Goal: Task Accomplishment & Management: Complete application form

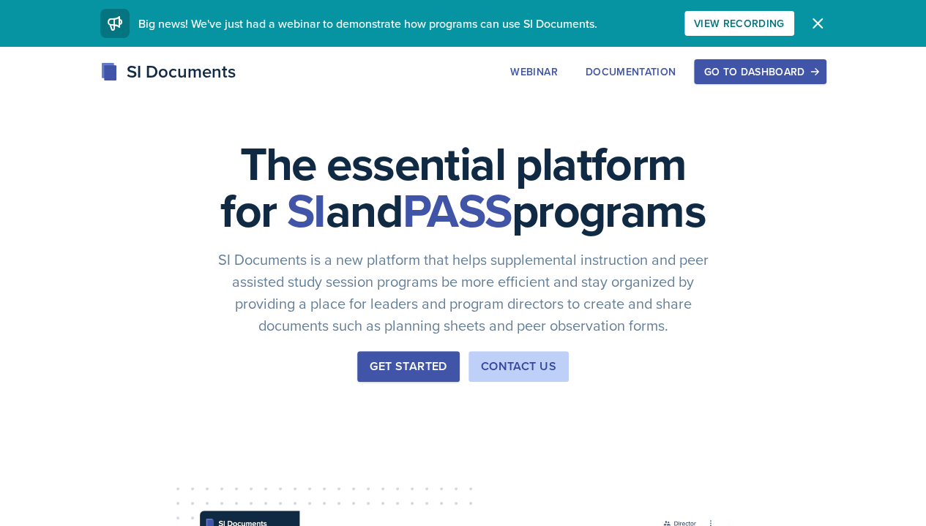
click at [816, 71] on div "Go to Dashboard" at bounding box center [759, 72] width 113 height 12
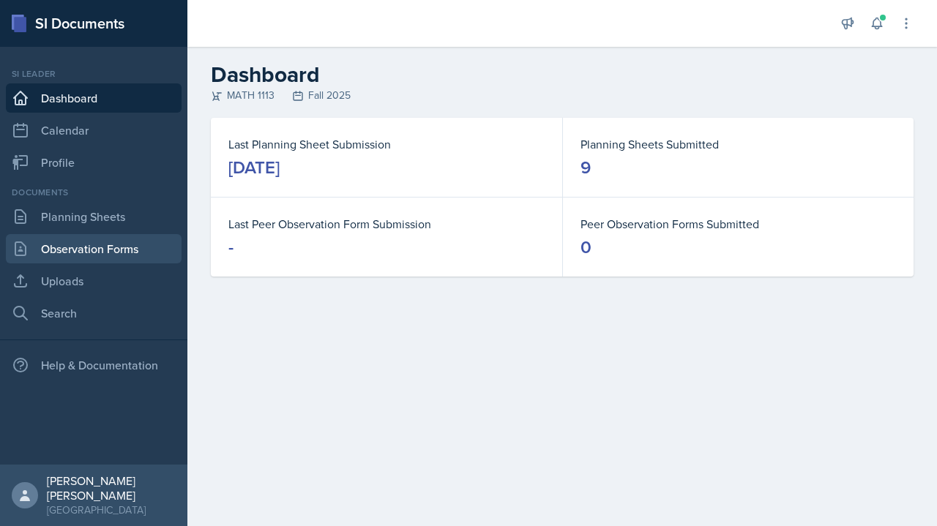
click at [132, 258] on link "Observation Forms" at bounding box center [94, 248] width 176 height 29
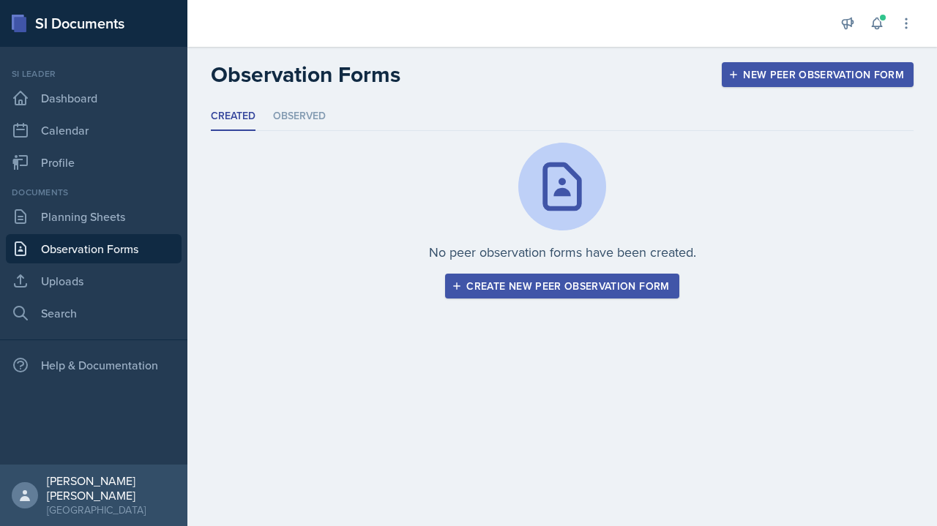
click at [631, 283] on div "Create new peer observation form" at bounding box center [561, 286] width 214 height 12
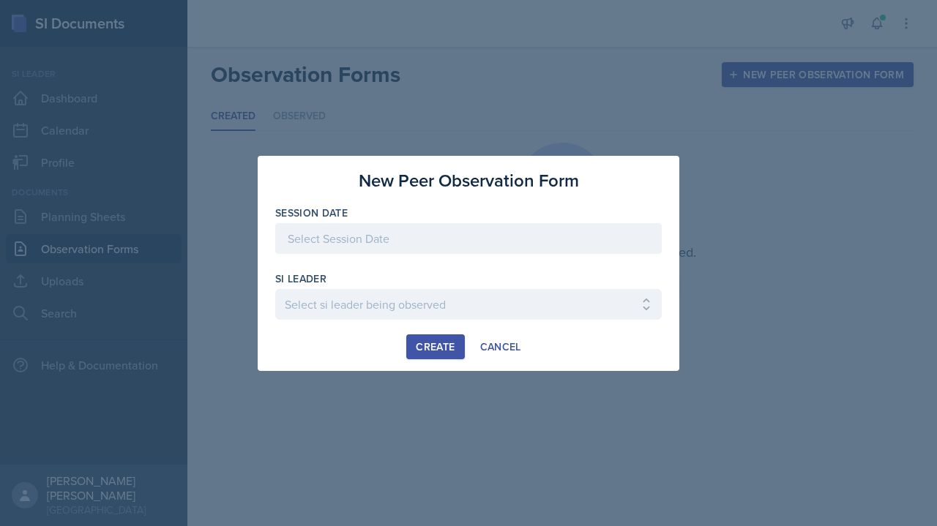
click at [423, 237] on div at bounding box center [468, 238] width 386 height 31
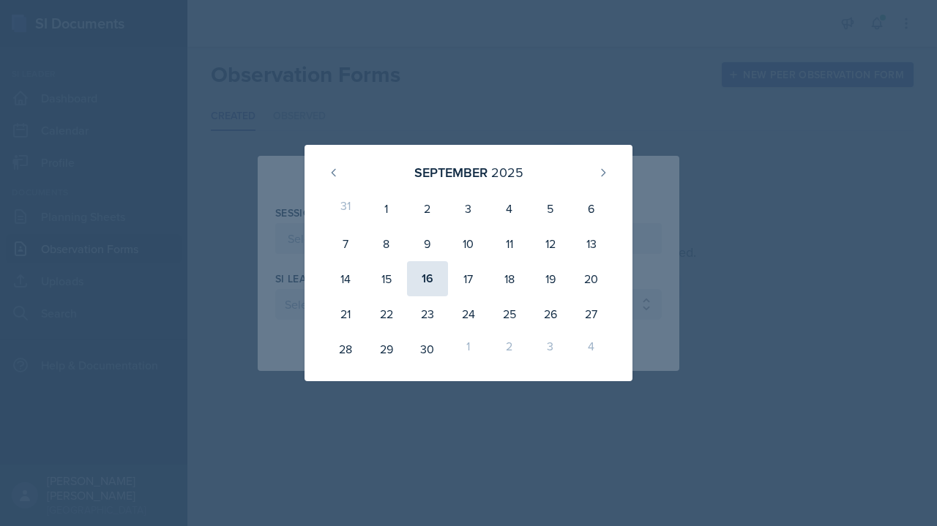
click at [430, 280] on div "16" at bounding box center [427, 278] width 41 height 35
type input "[DATE]"
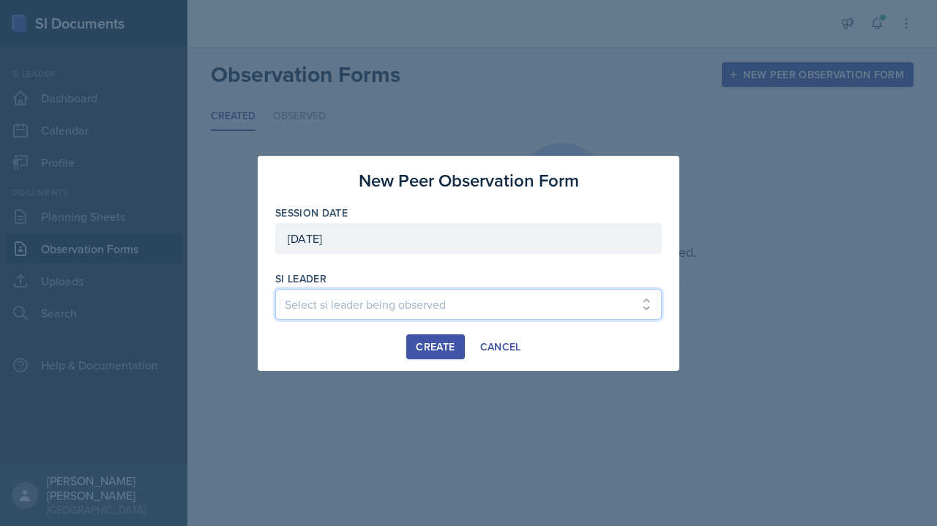
click at [420, 311] on select "Select si leader being observed [PERSON_NAME] / PSYC 2500 / The Phantoms of The…" at bounding box center [468, 304] width 386 height 31
select select "6a296837-a401-4d06-beb3-8c936da51982"
click at [275, 289] on select "Select si leader being observed [PERSON_NAME] / PSYC 2500 / The Phantoms of The…" at bounding box center [468, 304] width 386 height 31
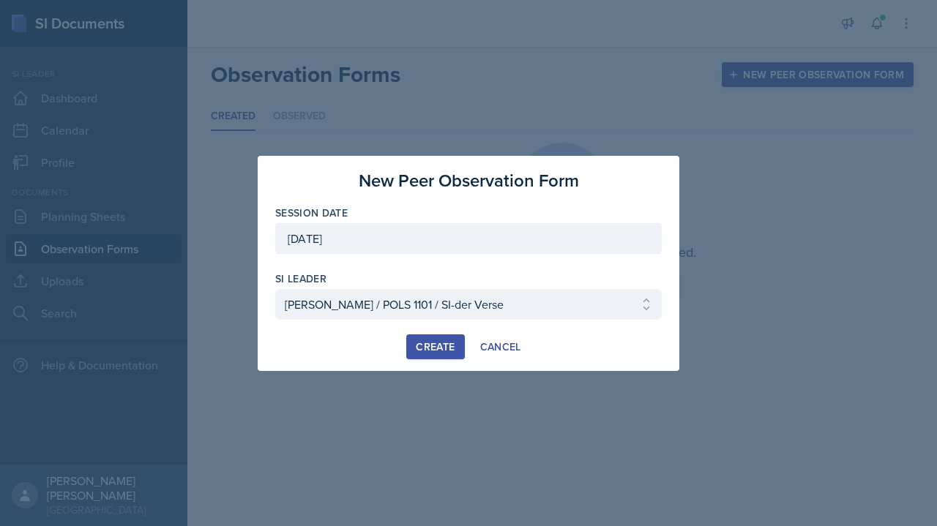
click at [435, 350] on div "Create" at bounding box center [435, 347] width 39 height 12
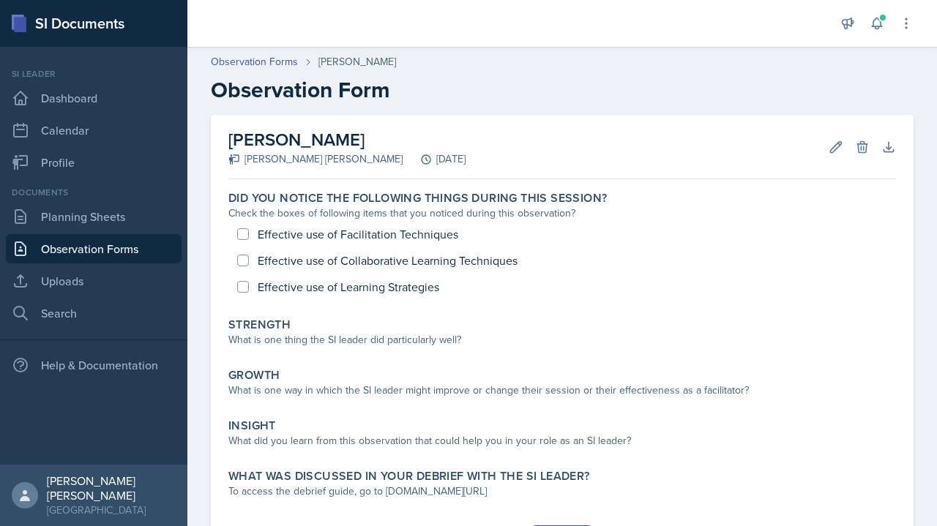
scroll to position [76, 0]
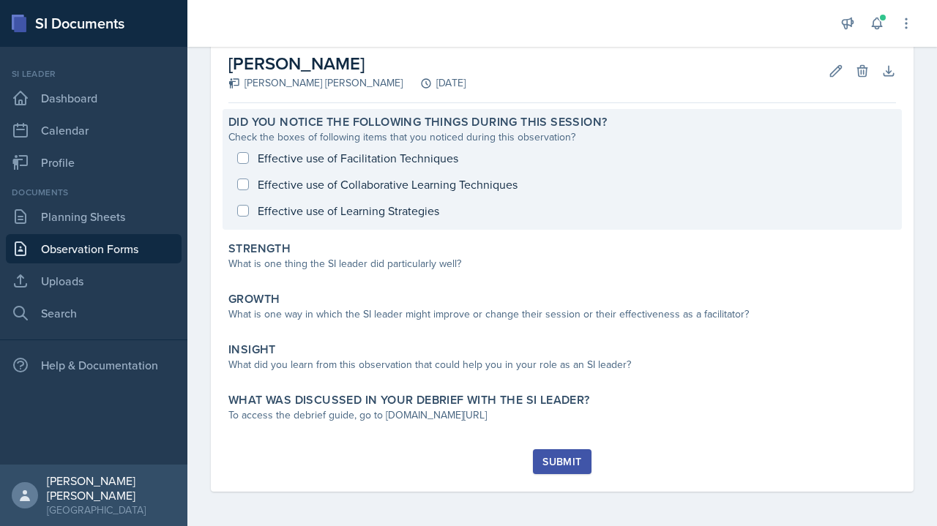
click at [412, 157] on div "Effective use of Facilitation Techniques Effective use of Collaborative Learnin…" at bounding box center [561, 184] width 667 height 79
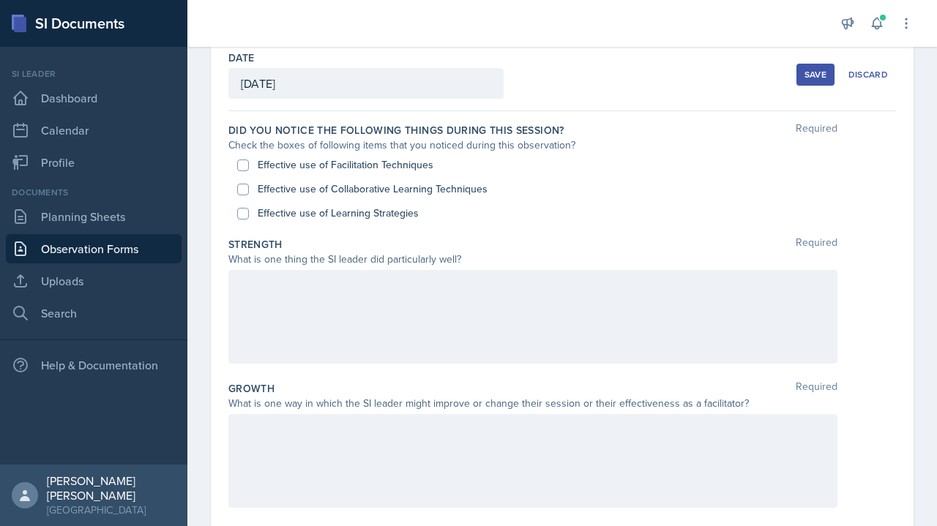
scroll to position [70, 0]
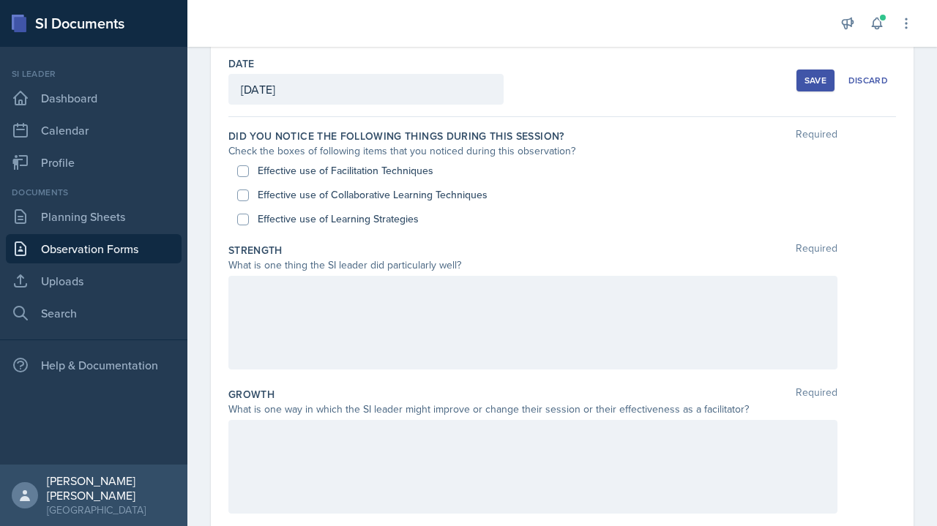
click at [402, 171] on label "Effective use of Facilitation Techniques" at bounding box center [346, 170] width 176 height 15
click at [249, 171] on input "Effective use of Facilitation Techniques" at bounding box center [243, 171] width 12 height 12
checkbox input "true"
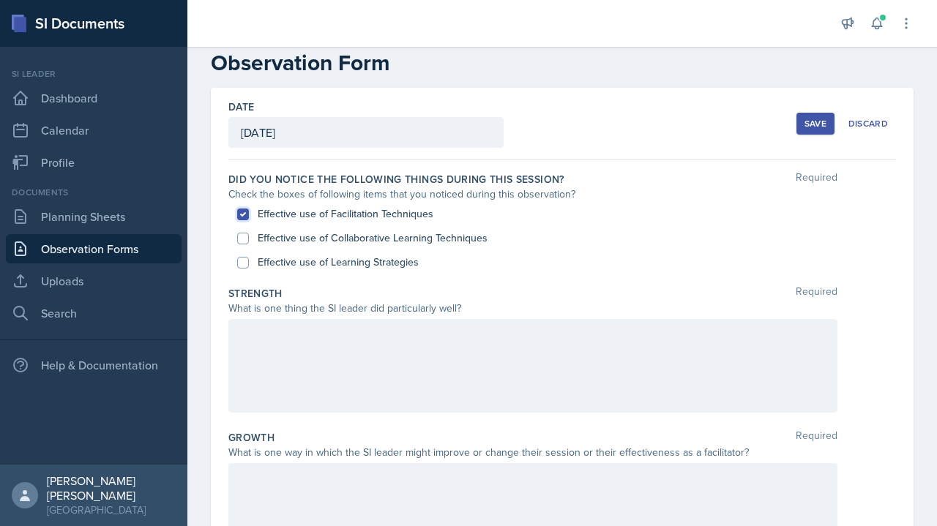
scroll to position [28, 0]
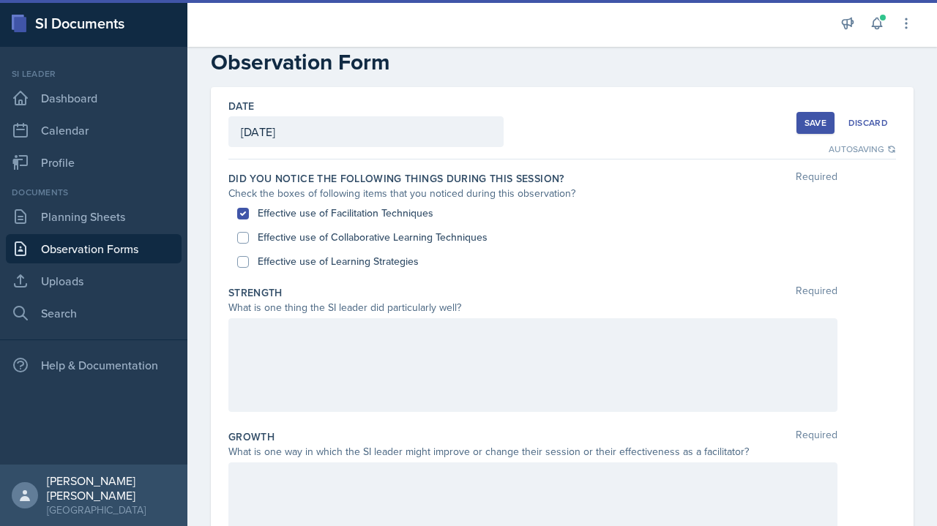
click at [348, 265] on label "Effective use of Learning Strategies" at bounding box center [338, 261] width 161 height 15
click at [249, 265] on input "Effective use of Learning Strategies" at bounding box center [243, 262] width 12 height 12
checkbox input "true"
click at [365, 241] on label "Effective use of Collaborative Learning Techniques" at bounding box center [373, 237] width 230 height 15
click at [249, 241] on input "Effective use of Collaborative Learning Techniques" at bounding box center [243, 238] width 12 height 12
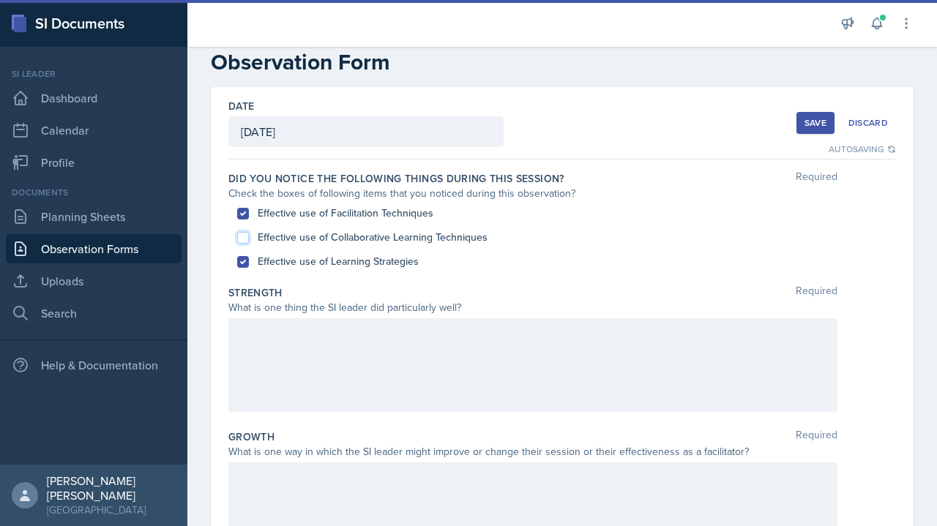
checkbox input "true"
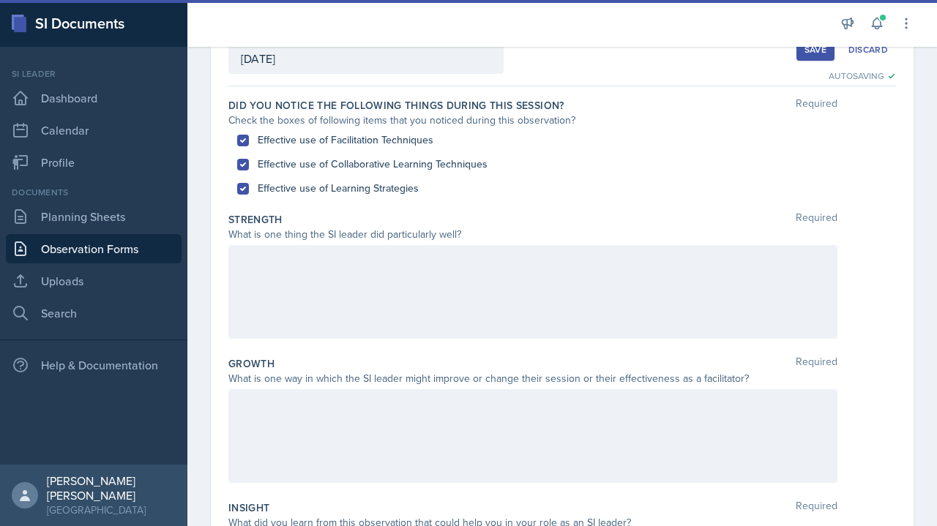
click at [366, 284] on div at bounding box center [532, 292] width 609 height 94
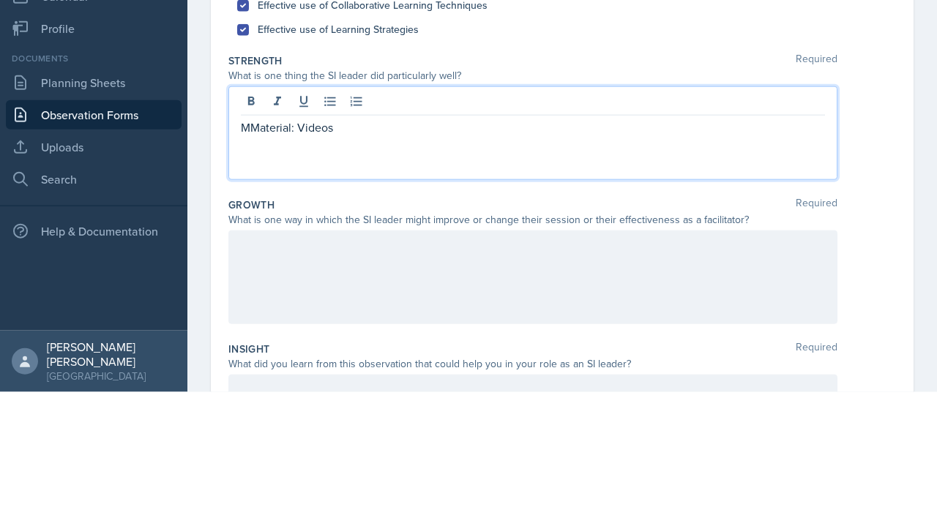
click at [270, 254] on p "MMaterial: Videos" at bounding box center [533, 261] width 584 height 18
click at [573, 252] on p "Material: Videos" at bounding box center [533, 261] width 584 height 18
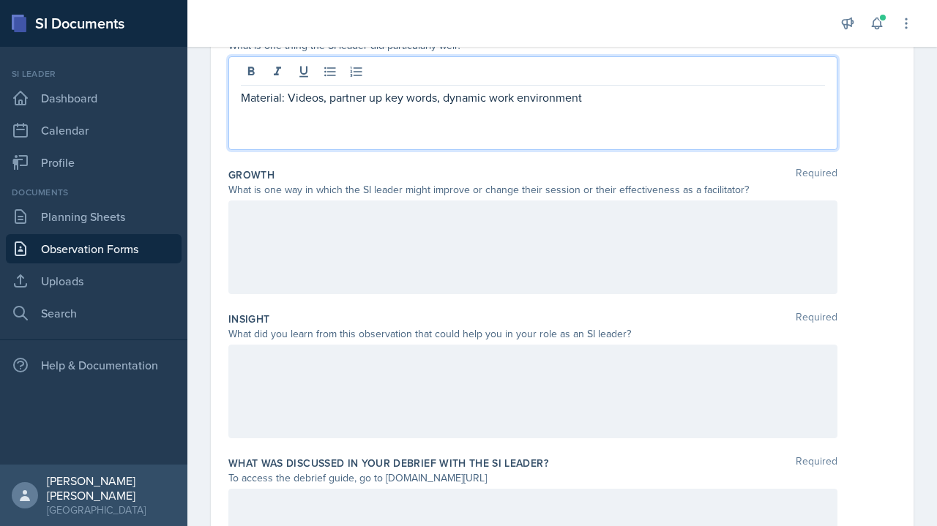
click at [705, 251] on div at bounding box center [532, 247] width 609 height 94
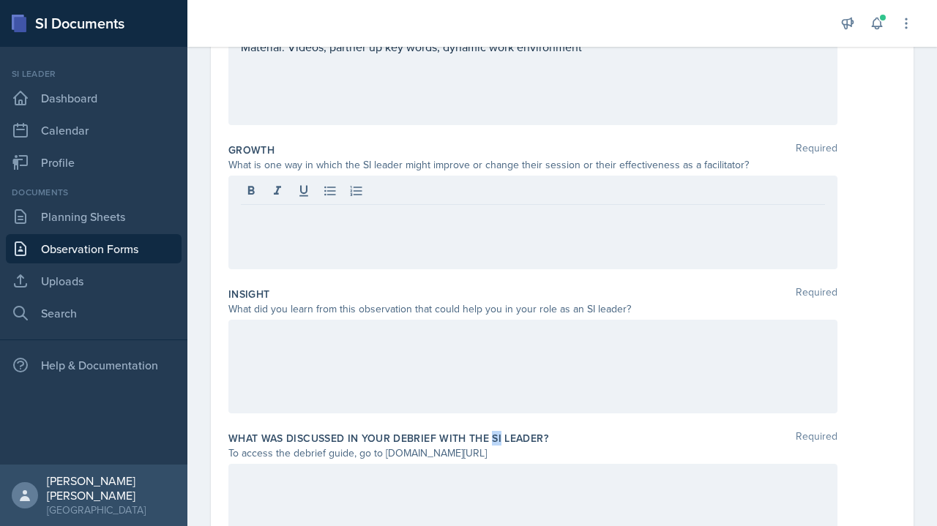
click at [591, 453] on div "To access the debrief guide, go to [DOMAIN_NAME][URL]" at bounding box center [532, 453] width 609 height 15
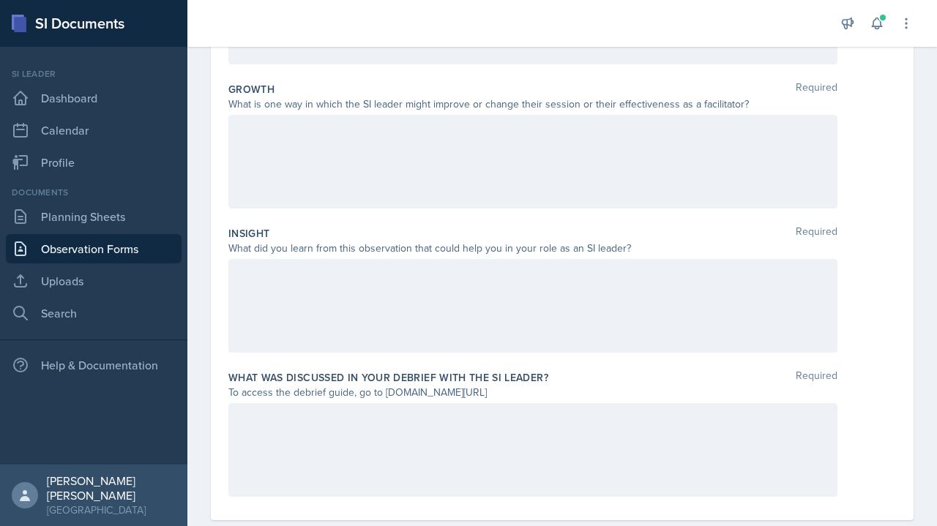
scroll to position [377, 0]
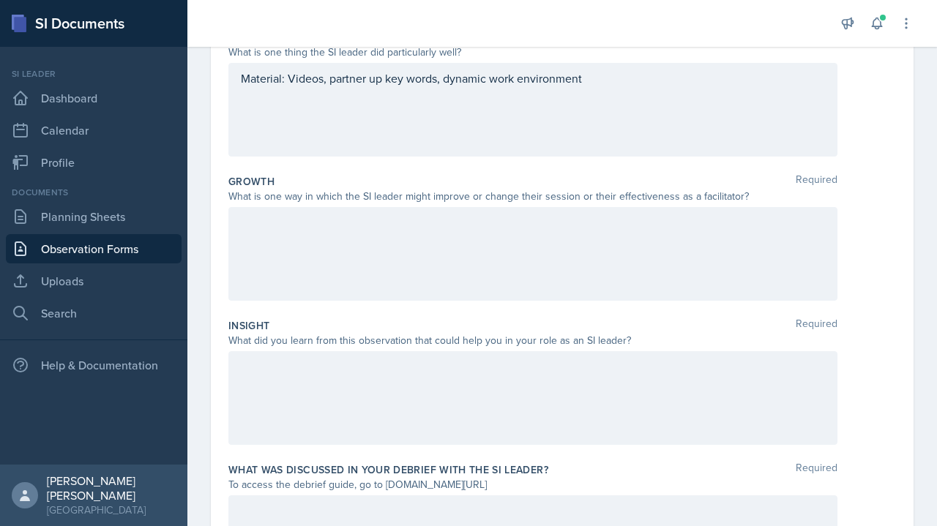
click at [676, 126] on div "Material: Videos, partner up key words, dynamic work environment" at bounding box center [532, 110] width 609 height 94
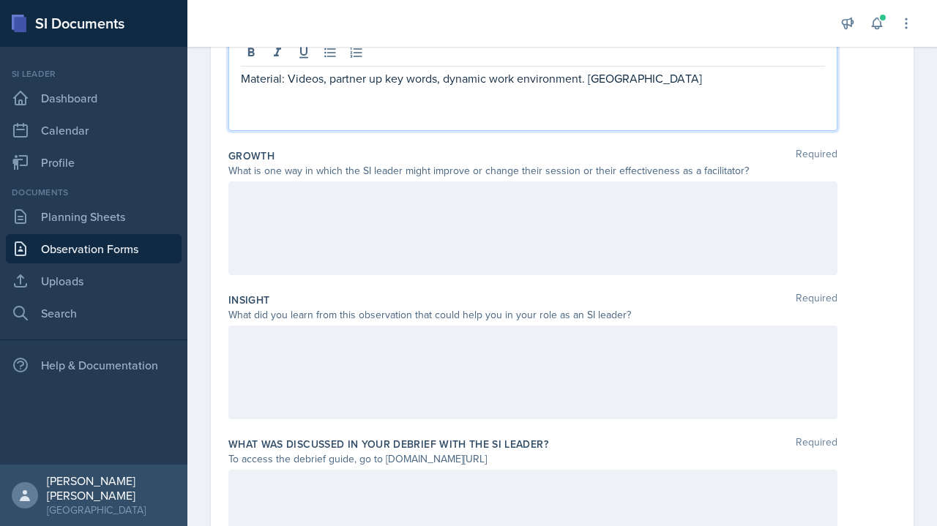
scroll to position [404, 0]
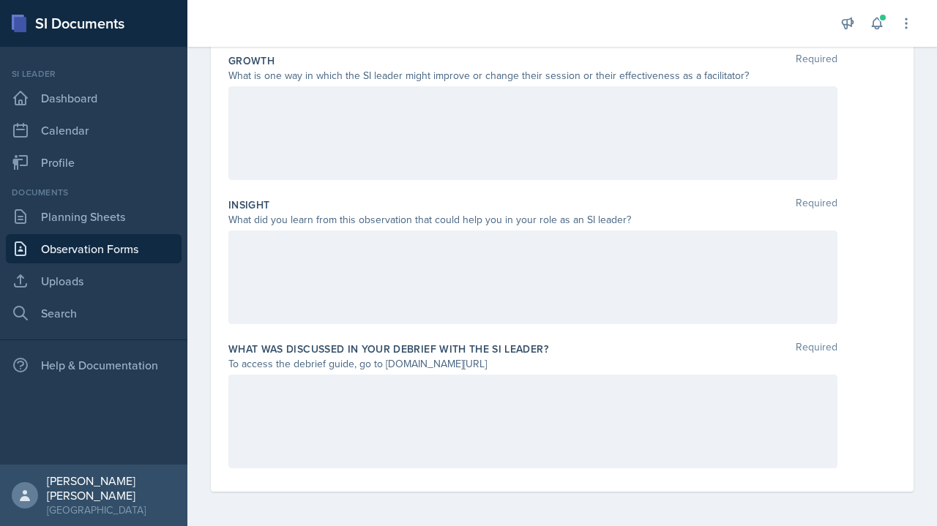
click at [395, 353] on label "What was discussed in your debrief with the SI Leader?" at bounding box center [388, 349] width 320 height 15
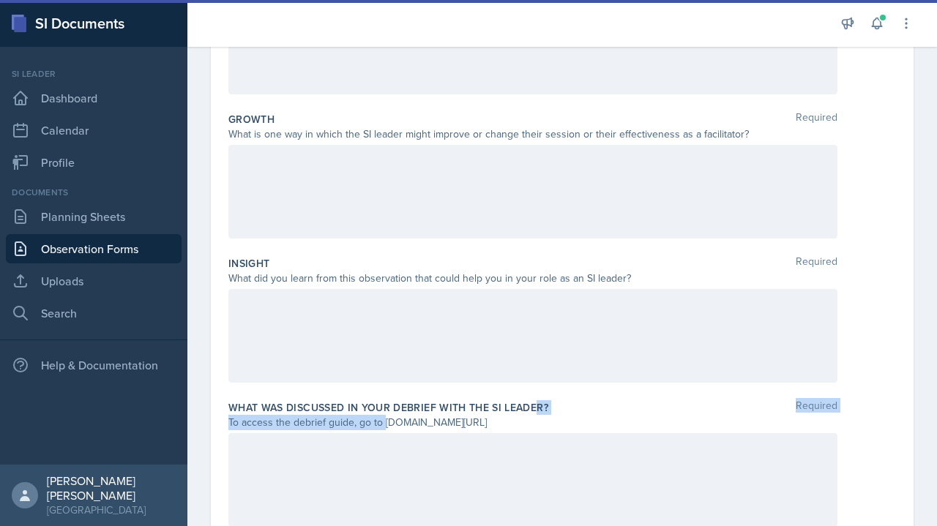
scroll to position [316, 0]
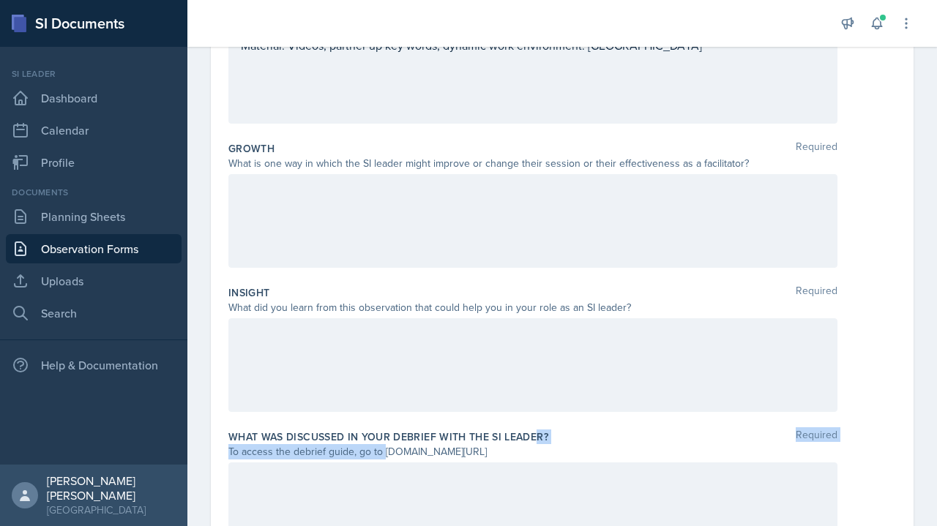
copy div "[DOMAIN_NAME][URL]"
click at [449, 221] on div at bounding box center [532, 221] width 609 height 94
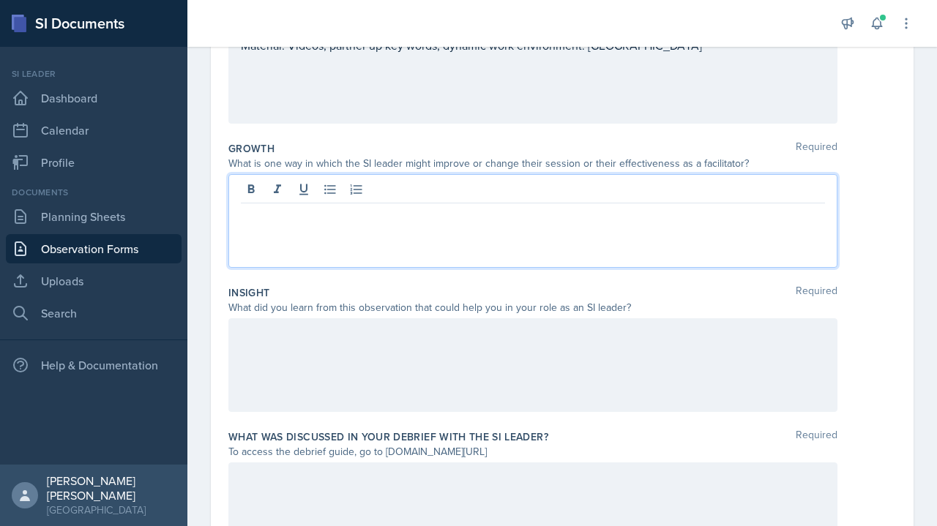
scroll to position [341, 0]
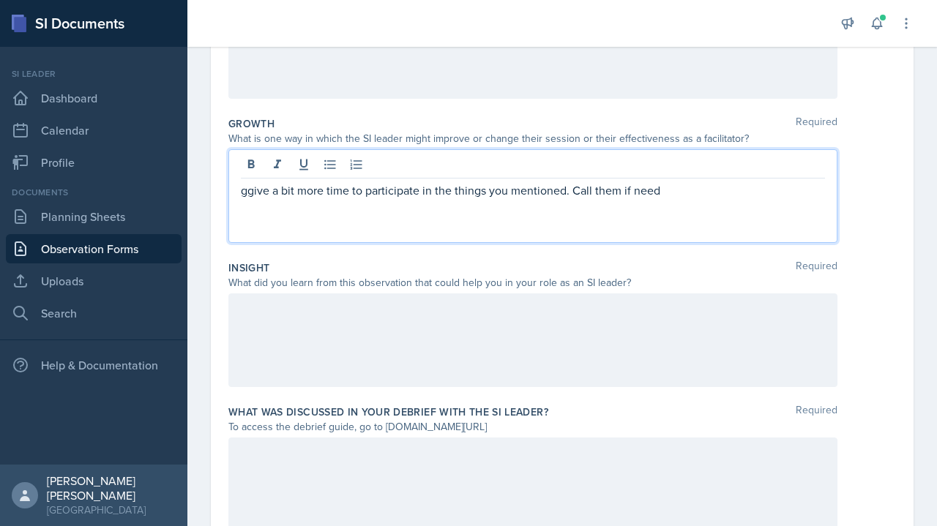
click at [491, 239] on div "ggive a bit more time to participate in the things you mentioned. Call them if …" at bounding box center [532, 196] width 609 height 94
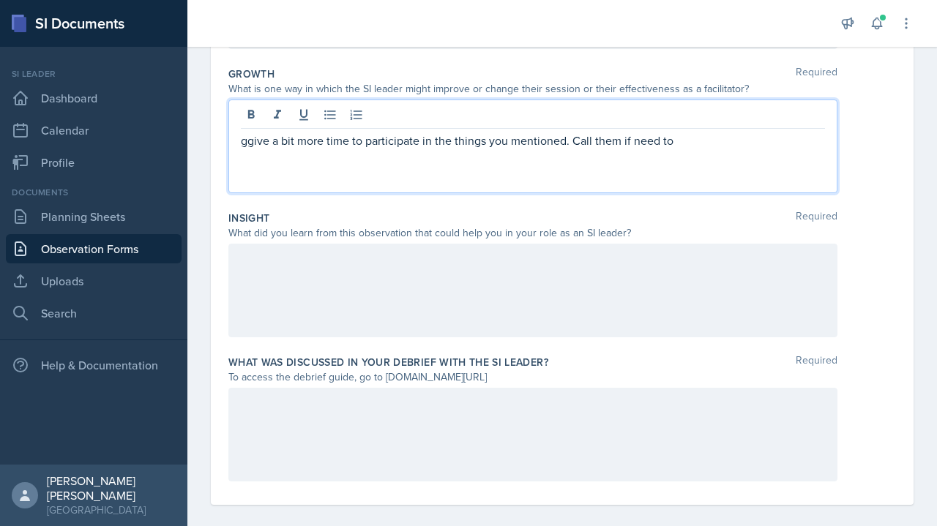
scroll to position [391, 0]
click at [783, 301] on div at bounding box center [532, 292] width 609 height 94
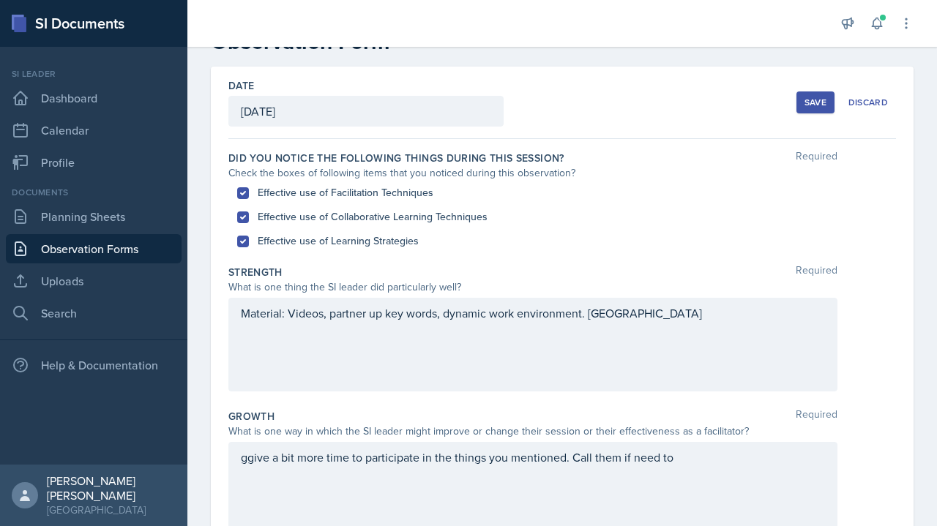
scroll to position [48, 0]
click at [880, 16] on span at bounding box center [882, 17] width 9 height 9
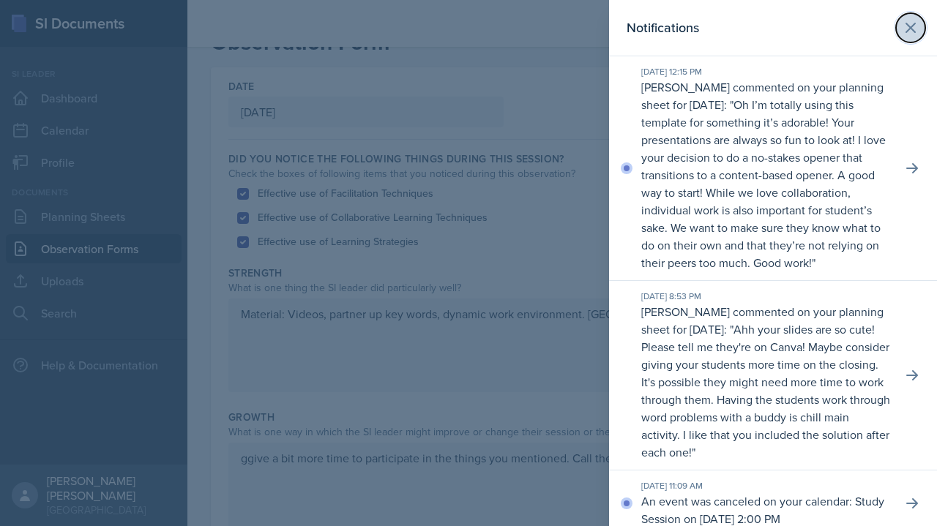
click at [907, 29] on button at bounding box center [910, 27] width 29 height 29
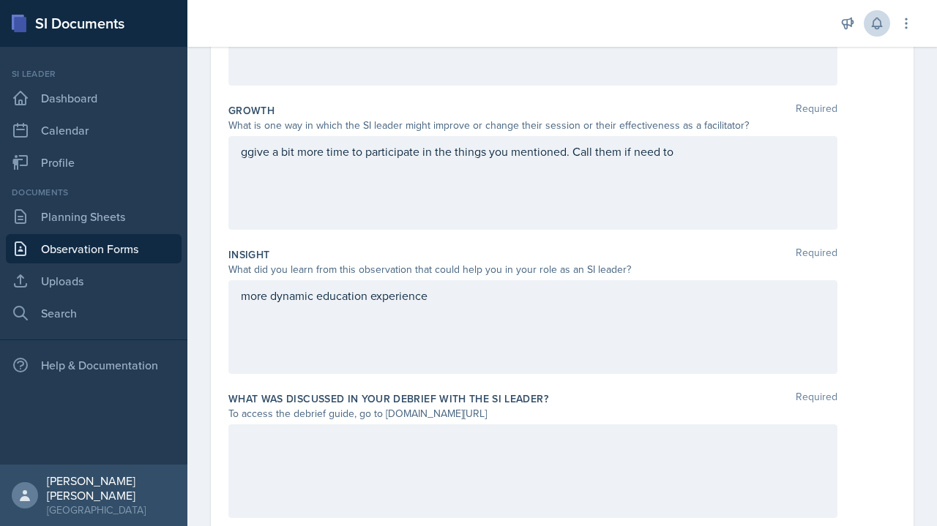
scroll to position [404, 0]
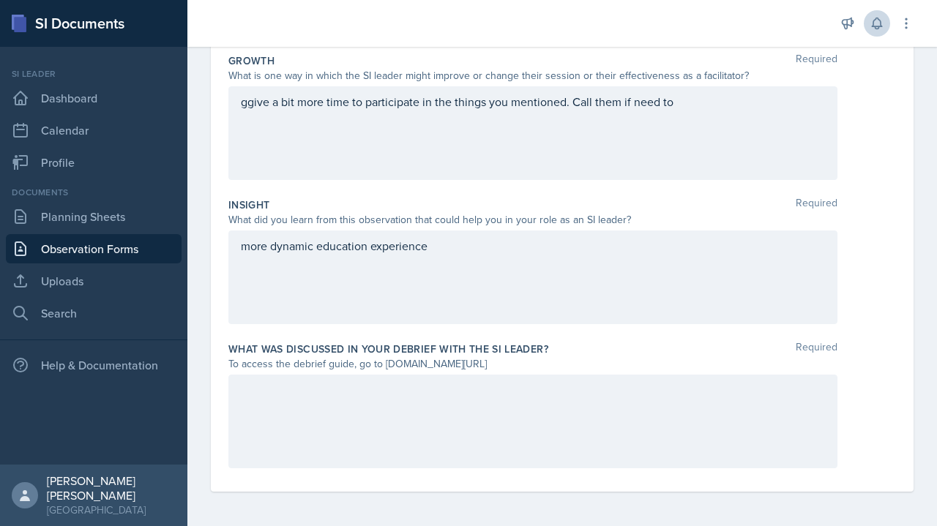
click at [692, 108] on div "ggive a bit more time to participate in the things you mentioned. Call them if …" at bounding box center [532, 133] width 609 height 94
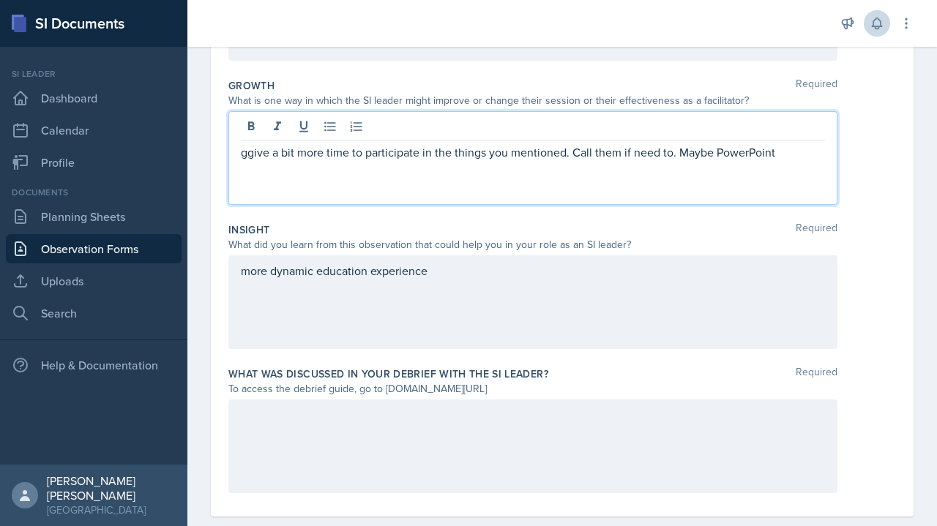
scroll to position [377, 0]
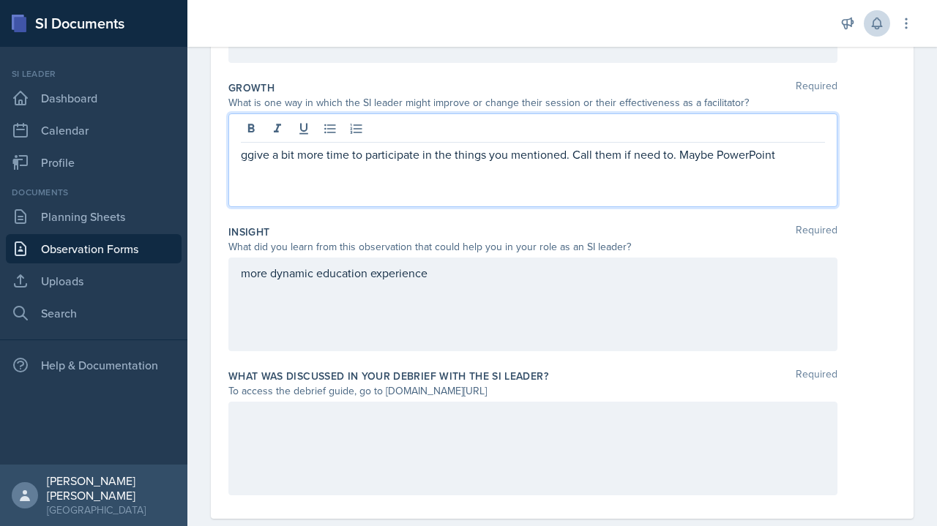
click at [585, 301] on div "more dynamic education experience" at bounding box center [532, 305] width 609 height 94
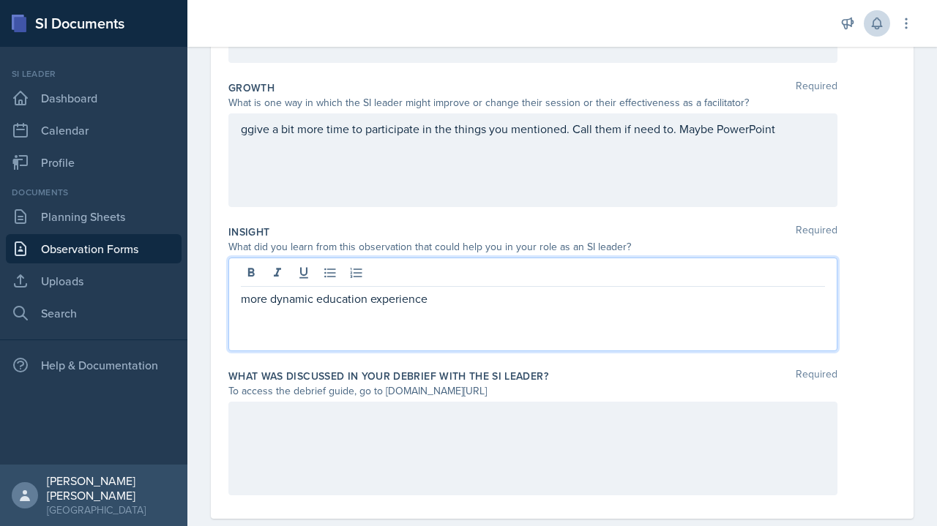
scroll to position [402, 0]
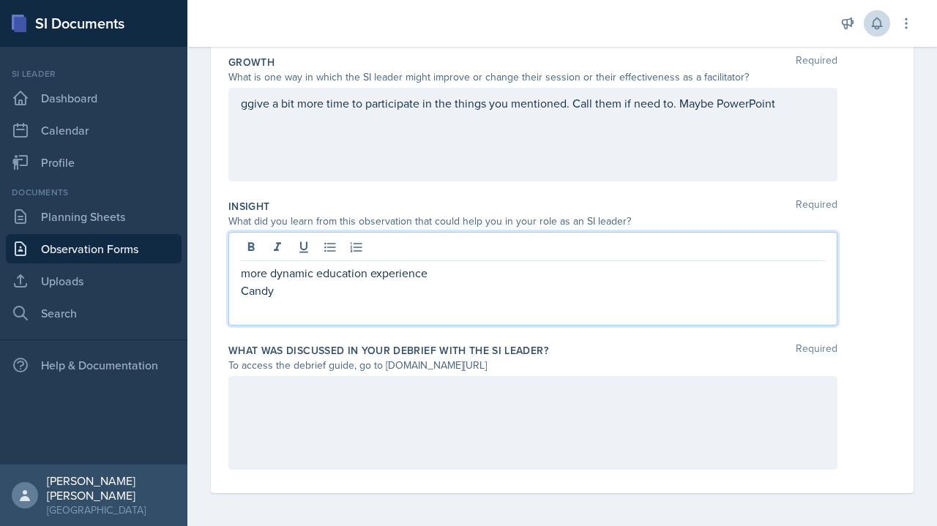
click at [894, 131] on div "Date [DATE] [DATE] 31 1 2 3 4 5 6 7 8 9 10 11 12 13 14 15 16 17 18 19 20 21 22 …" at bounding box center [562, 102] width 702 height 781
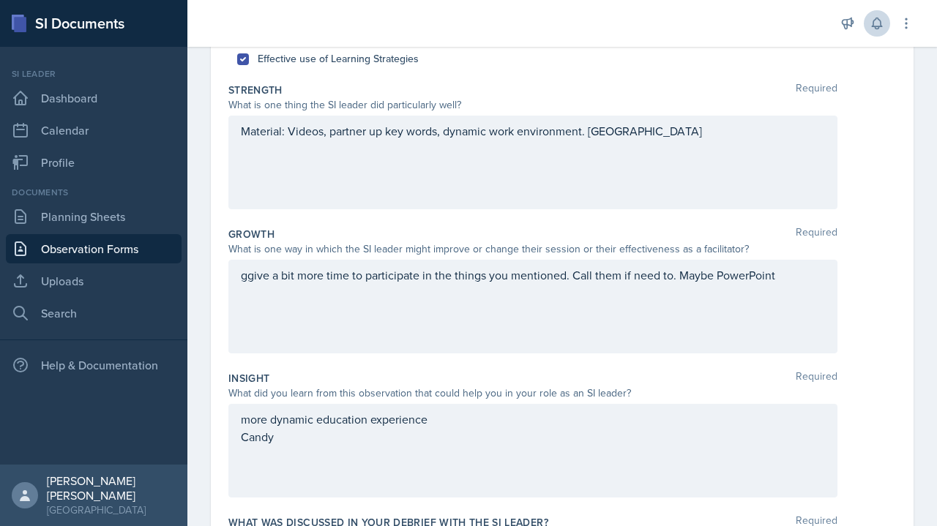
scroll to position [230, 0]
click at [348, 459] on div "more dynamic education experience Candy" at bounding box center [532, 452] width 609 height 94
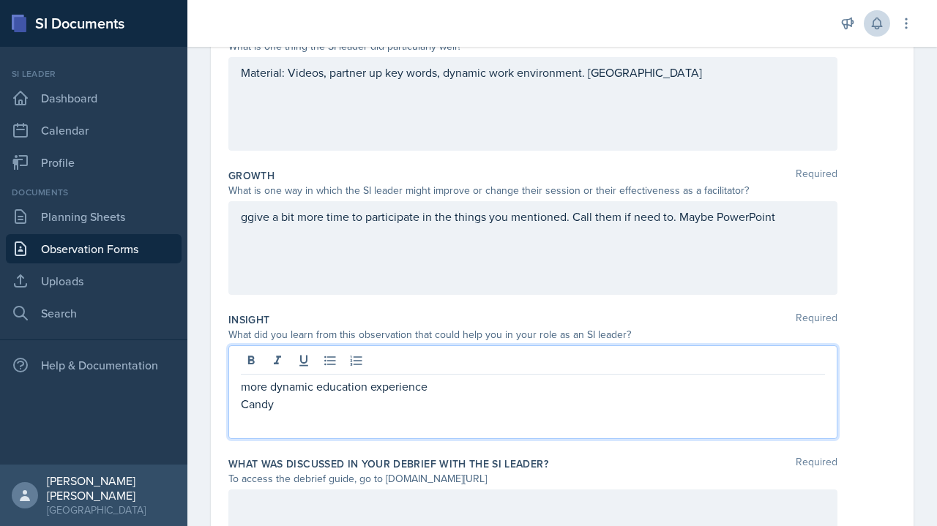
scroll to position [284, 0]
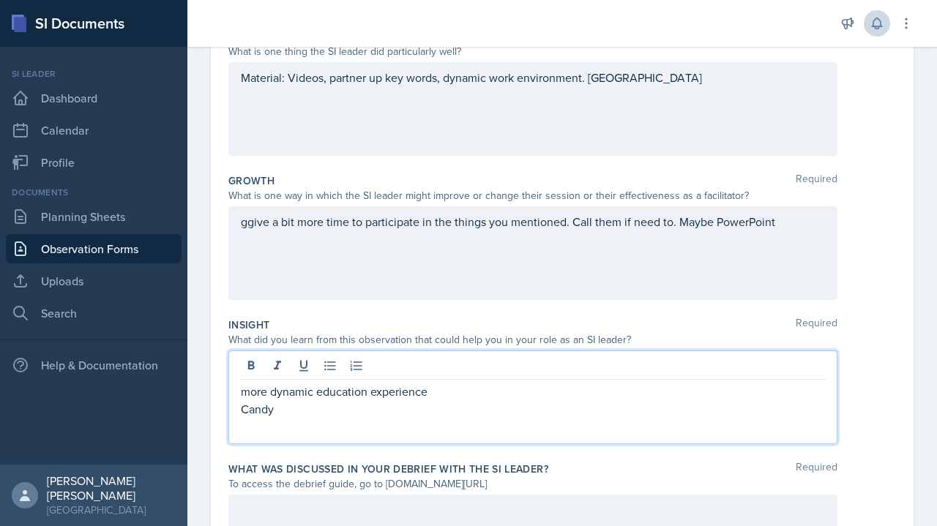
click at [782, 410] on p "Candy" at bounding box center [533, 409] width 584 height 18
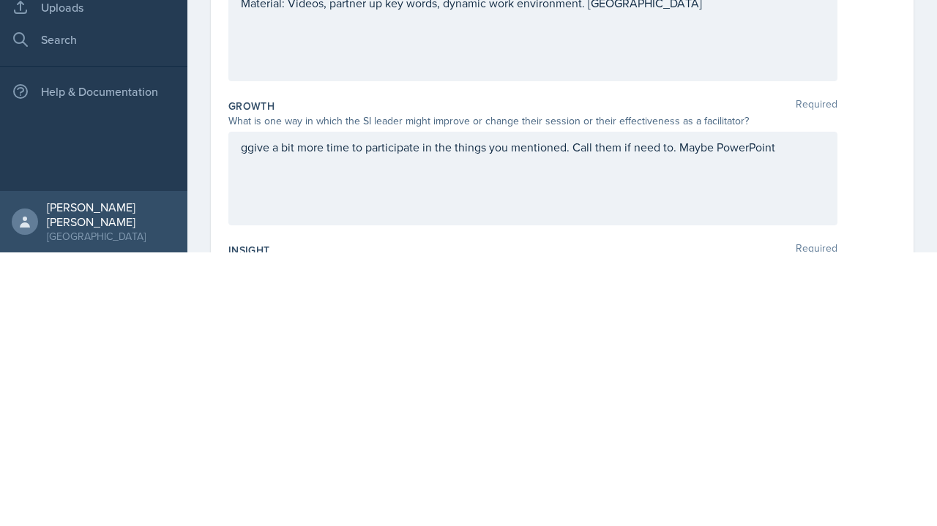
scroll to position [85, 0]
click at [802, 406] on div "ggive a bit more time to participate in the things you mentioned. Call them if …" at bounding box center [532, 451] width 609 height 94
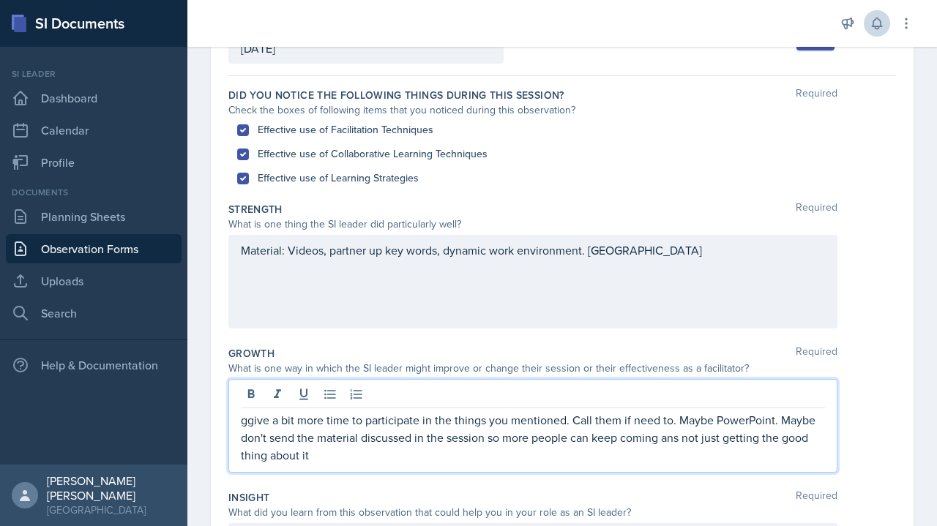
scroll to position [404, 0]
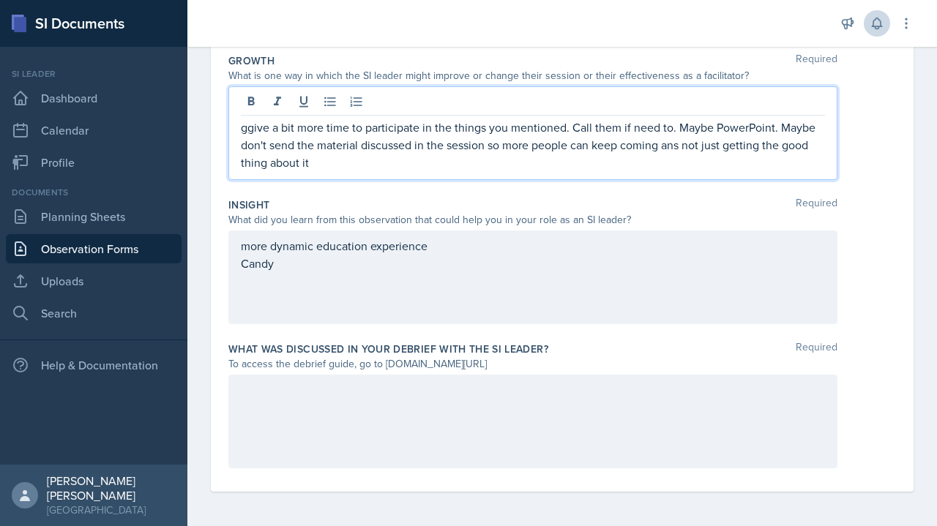
click at [903, 168] on div "Date [DATE] [DATE] 31 1 2 3 4 5 6 7 8 9 10 11 12 13 14 15 16 17 18 19 20 21 22 …" at bounding box center [561, 119] width 749 height 816
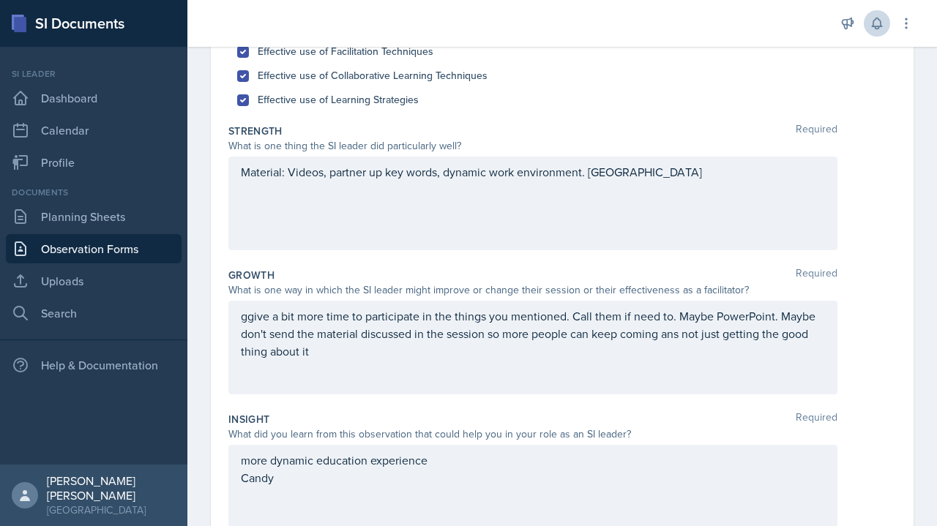
scroll to position [0, 0]
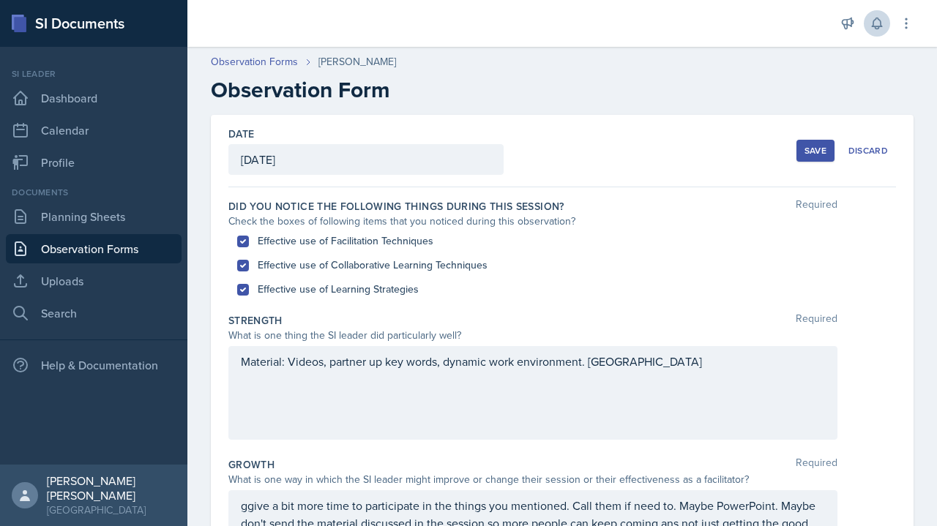
click at [804, 152] on div "Save" at bounding box center [815, 151] width 22 height 12
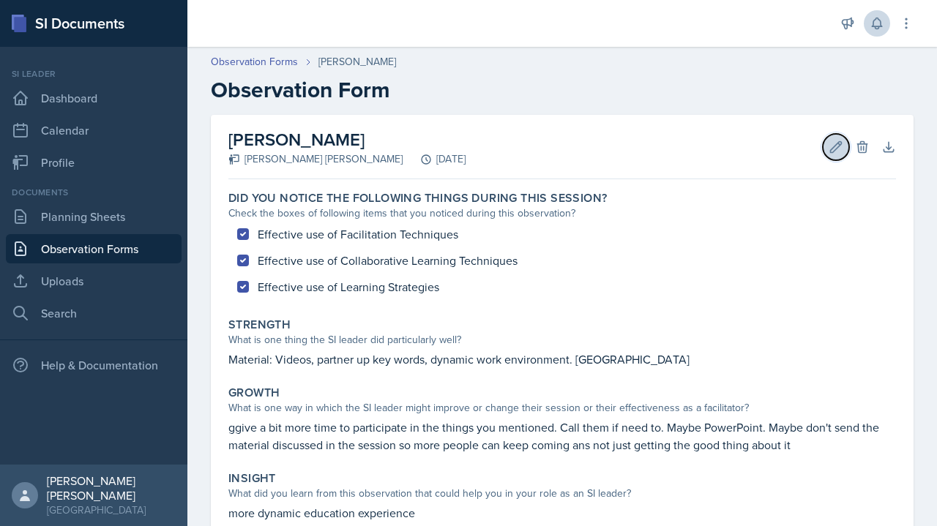
click at [828, 150] on icon at bounding box center [835, 147] width 15 height 15
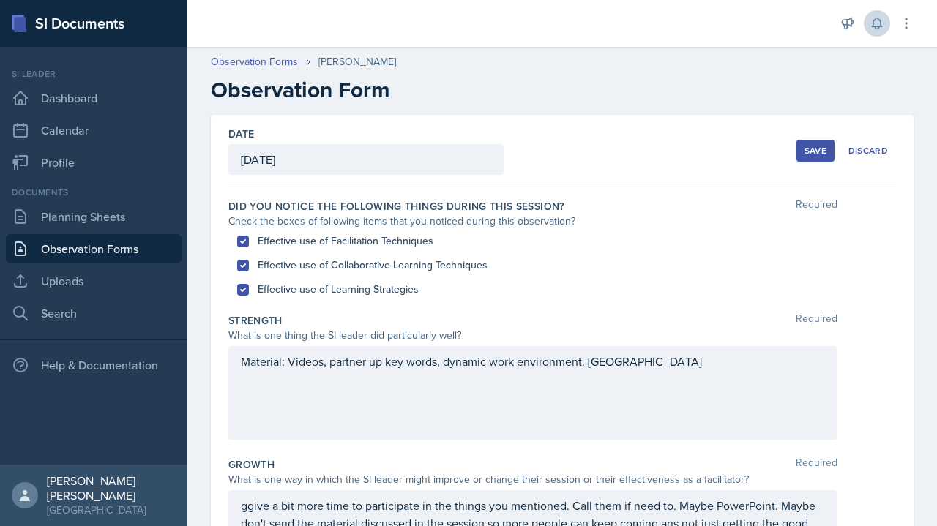
scroll to position [404, 0]
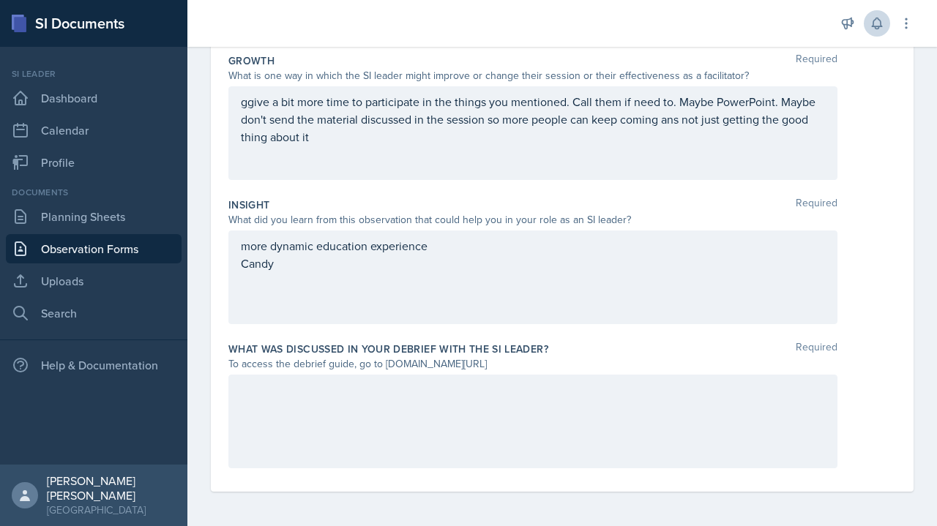
click at [580, 288] on div "more dynamic education experience Candy" at bounding box center [532, 278] width 609 height 94
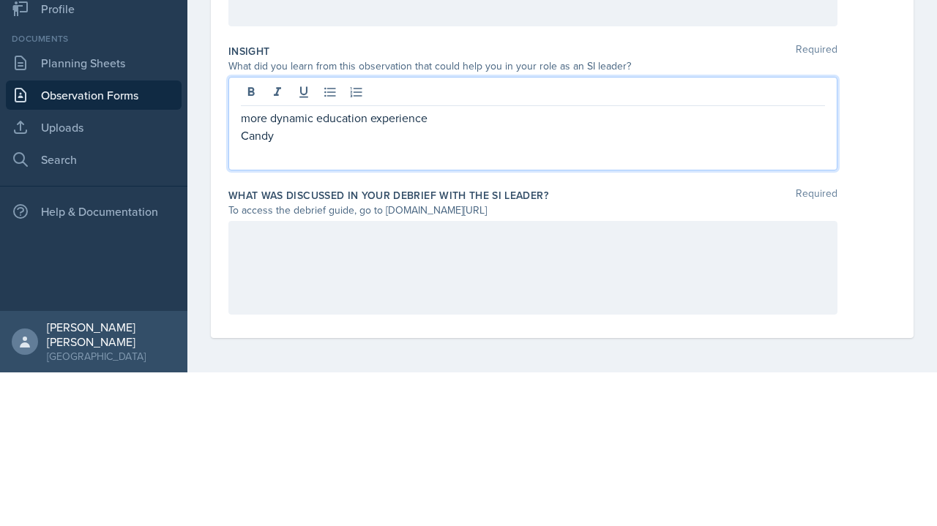
click at [688, 312] on div "more dynamic education experience Candy" at bounding box center [532, 278] width 609 height 94
click at [307, 306] on div "more dynamic education experience Candy" at bounding box center [532, 278] width 609 height 94
click at [273, 280] on p "Candy" at bounding box center [533, 289] width 584 height 18
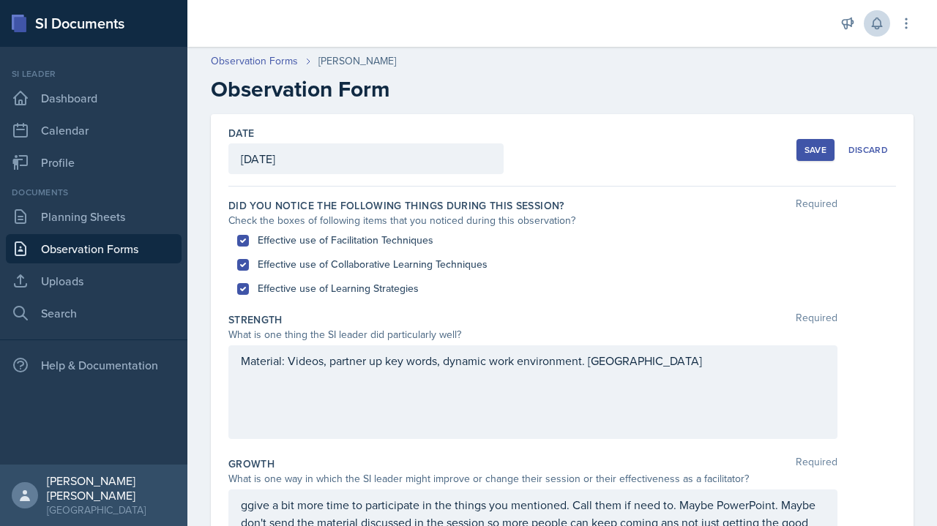
scroll to position [0, 0]
click at [804, 150] on div "Save" at bounding box center [815, 151] width 22 height 12
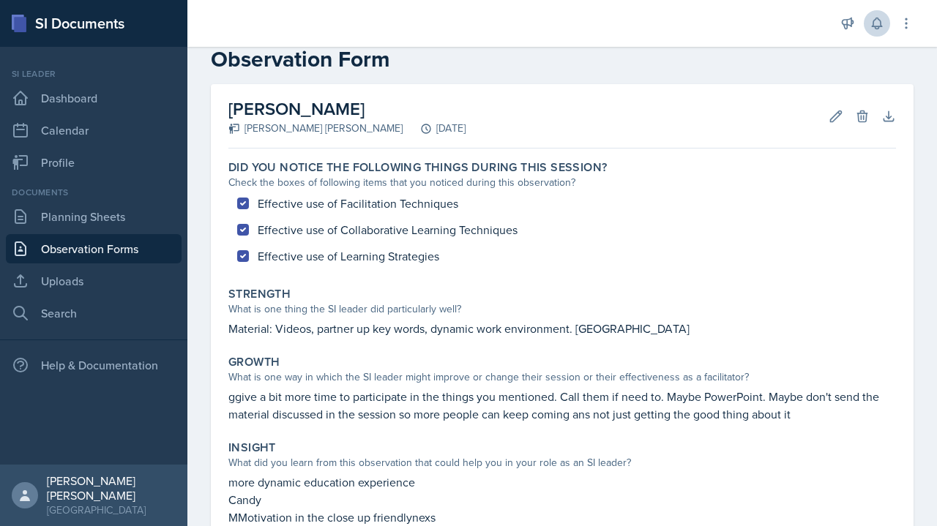
scroll to position [24, 0]
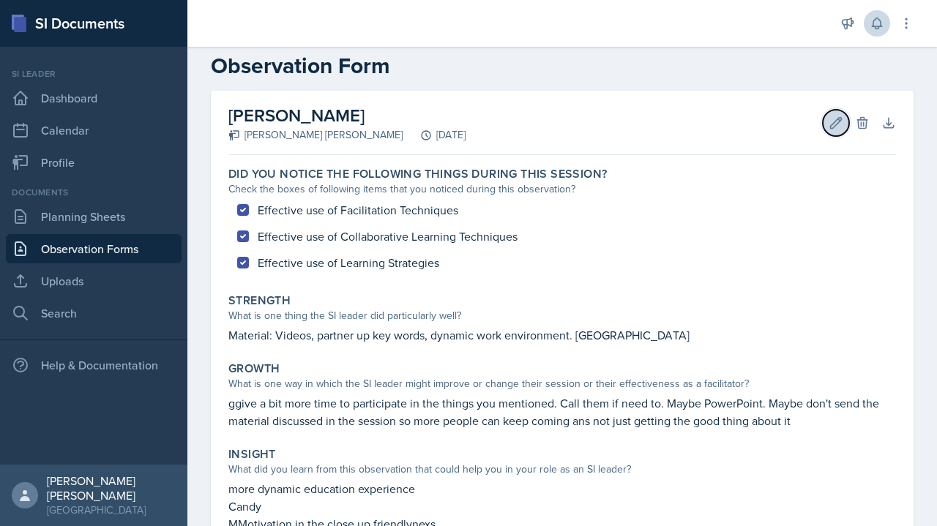
click at [822, 119] on button "Edit" at bounding box center [835, 123] width 26 height 26
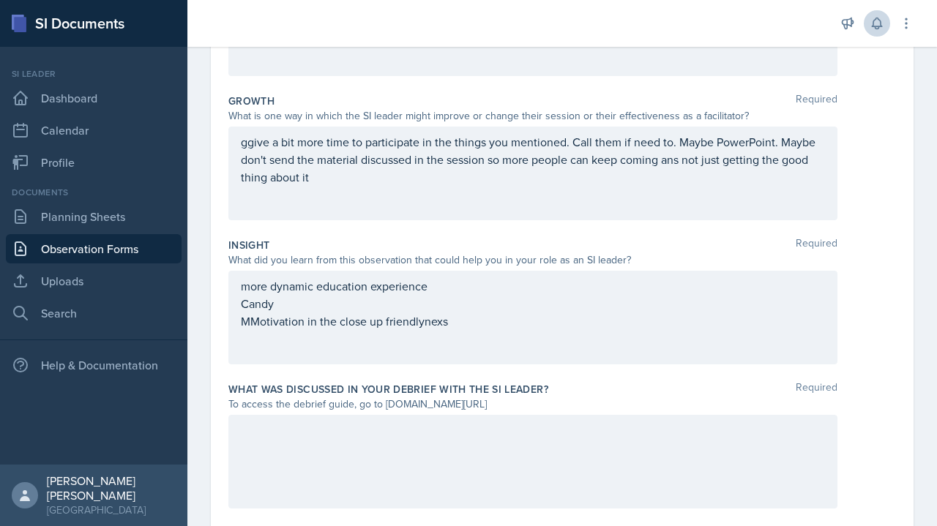
scroll to position [404, 0]
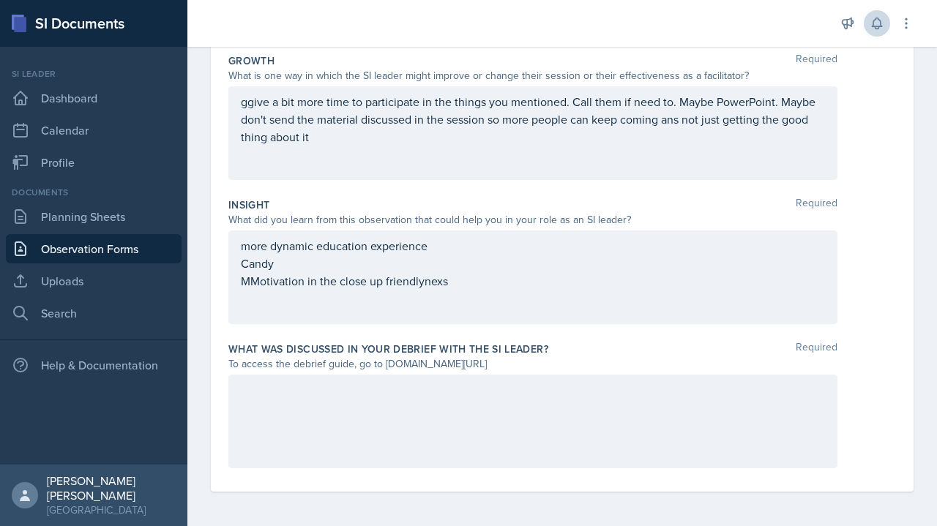
click at [752, 430] on div at bounding box center [532, 422] width 609 height 94
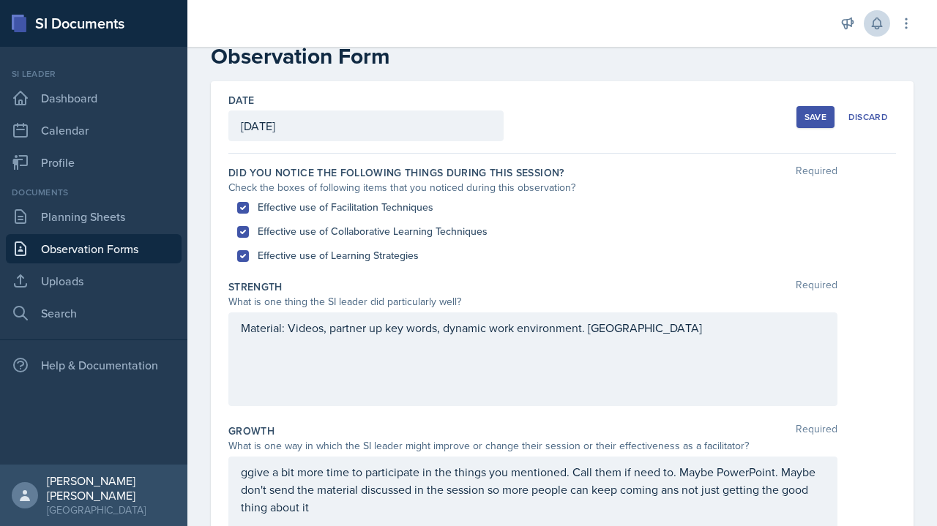
scroll to position [31, 0]
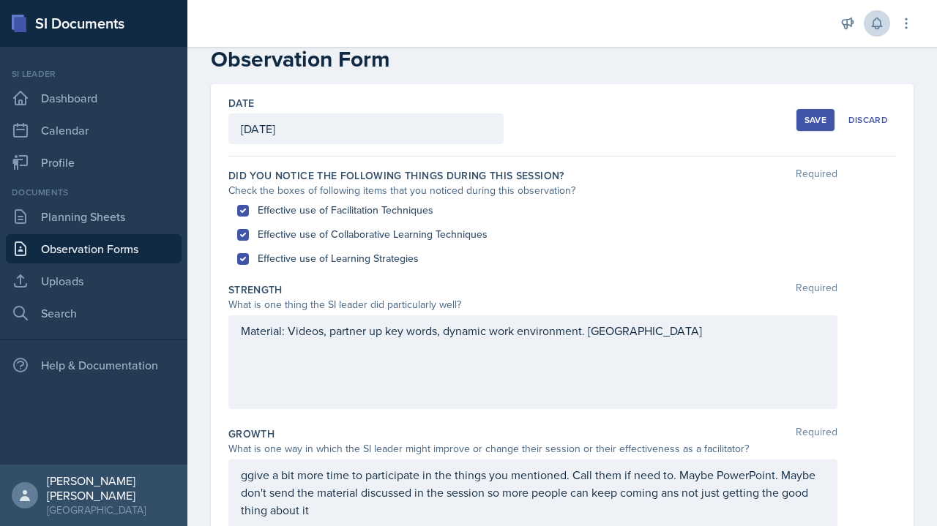
click at [796, 115] on button "Save" at bounding box center [815, 120] width 38 height 22
